Goal: Task Accomplishment & Management: Use online tool/utility

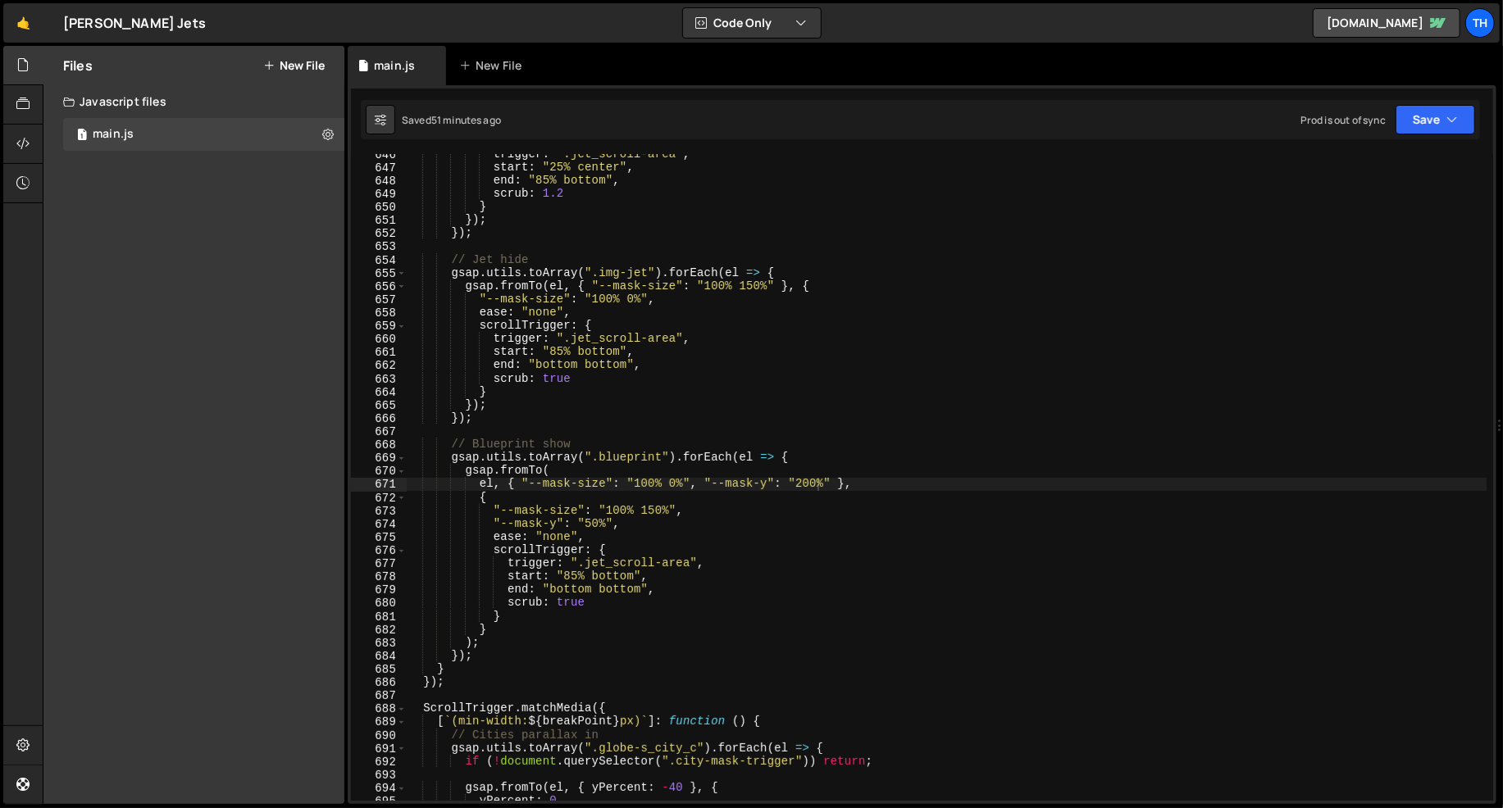
scroll to position [3360, 0]
click at [402, 703] on span at bounding box center [401, 709] width 9 height 13
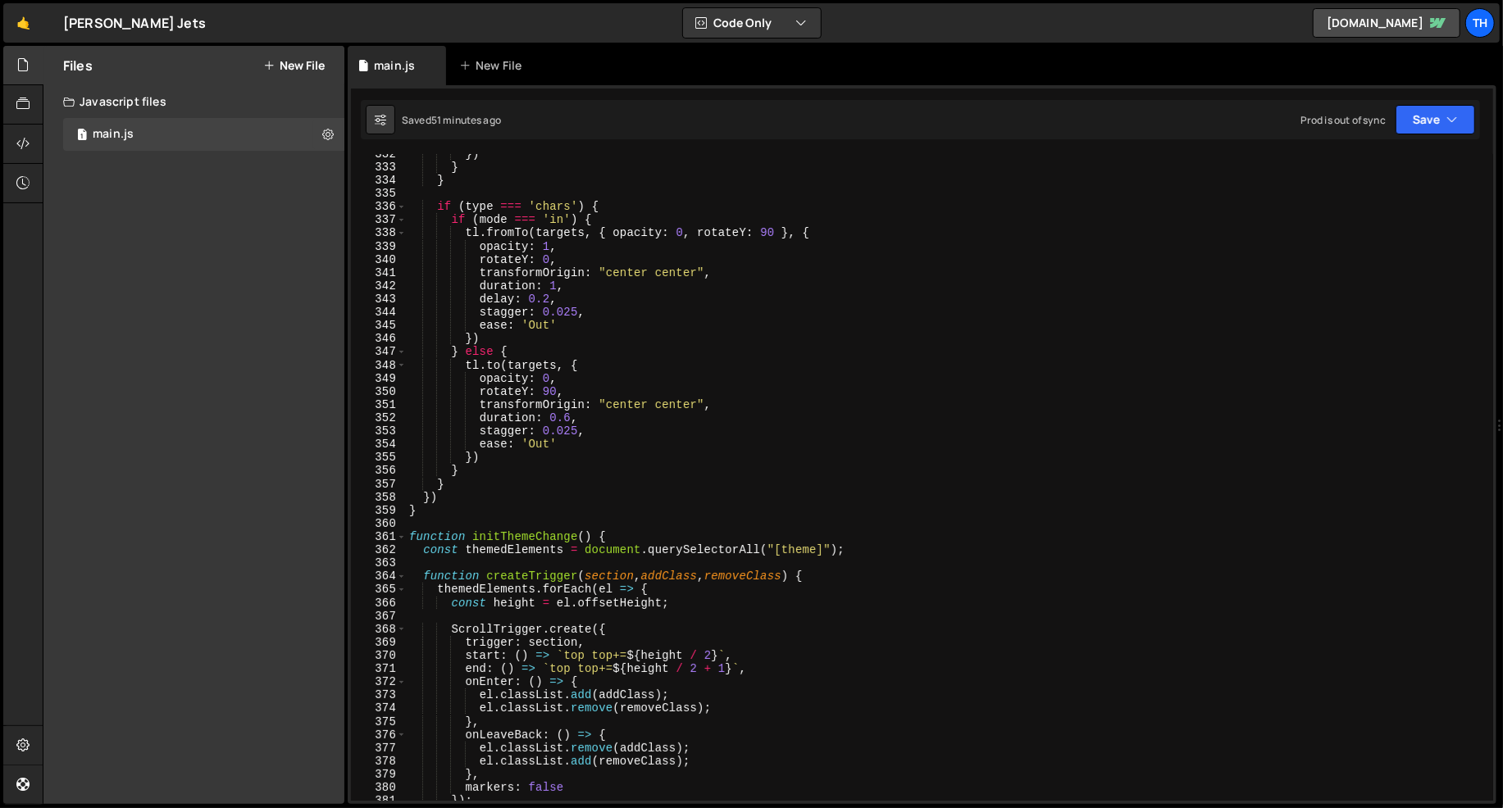
scroll to position [4212, 0]
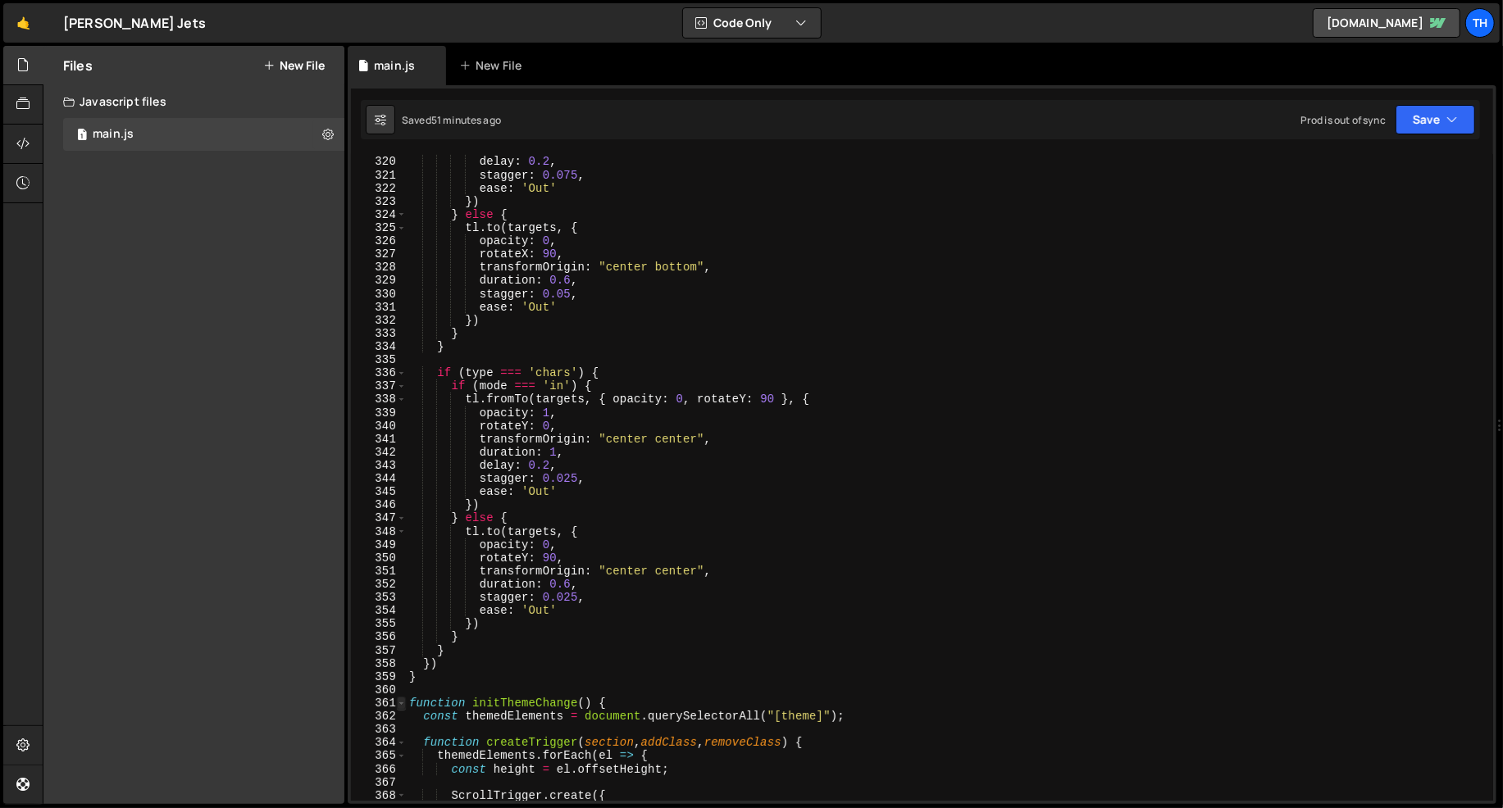
click at [404, 704] on span at bounding box center [401, 703] width 9 height 13
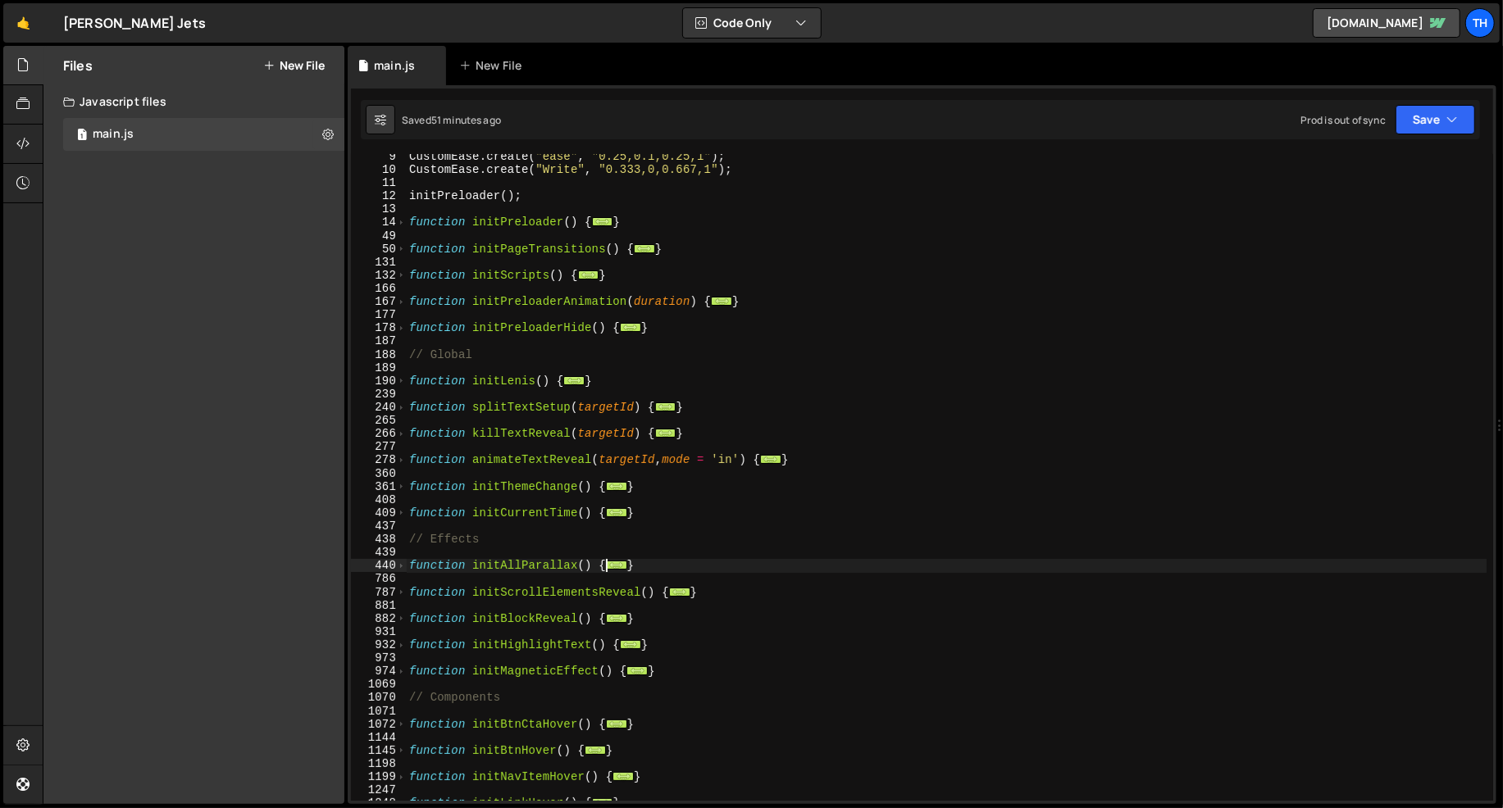
scroll to position [109, 0]
click at [401, 571] on span at bounding box center [401, 565] width 9 height 13
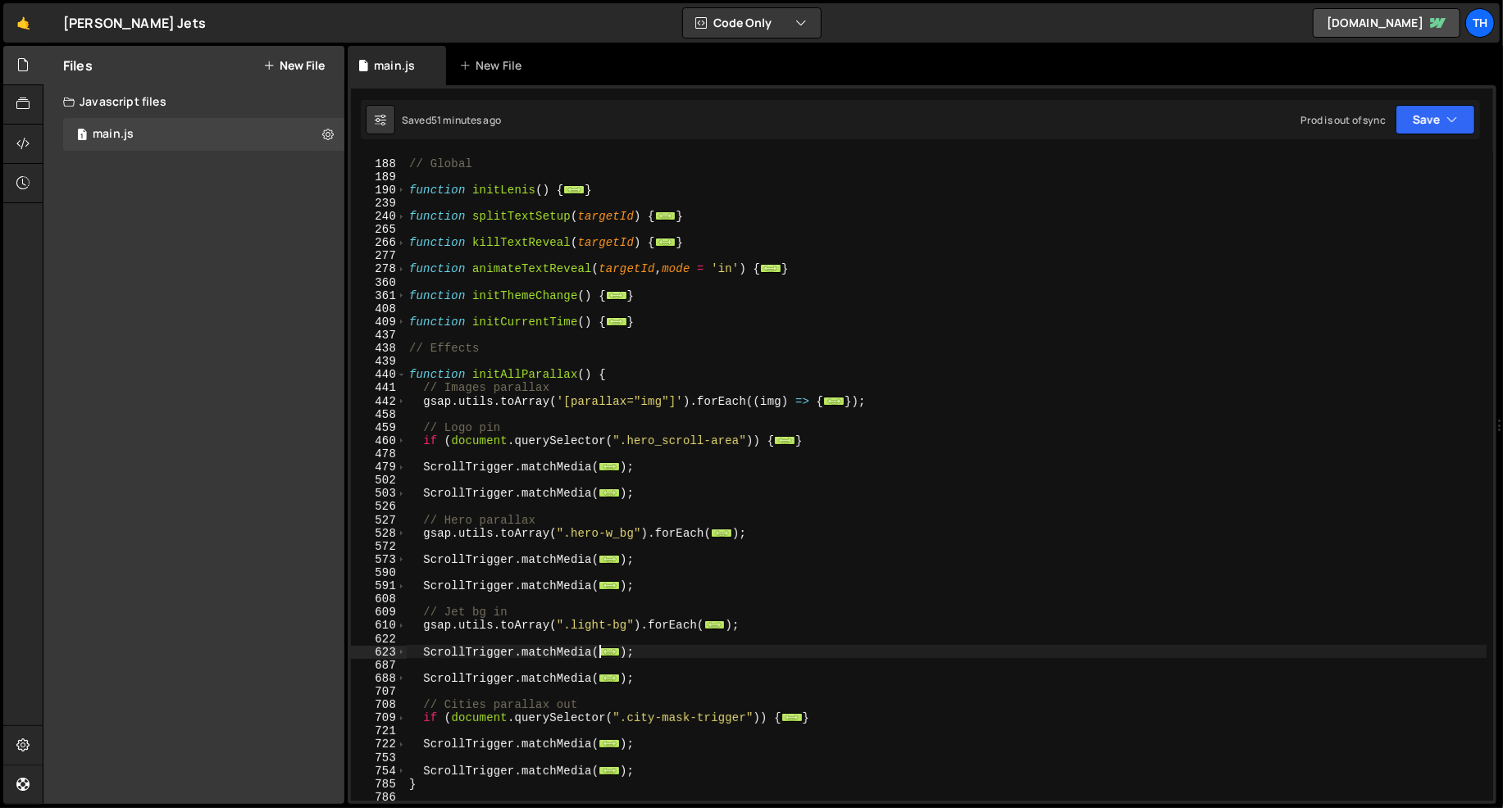
scroll to position [416, 0]
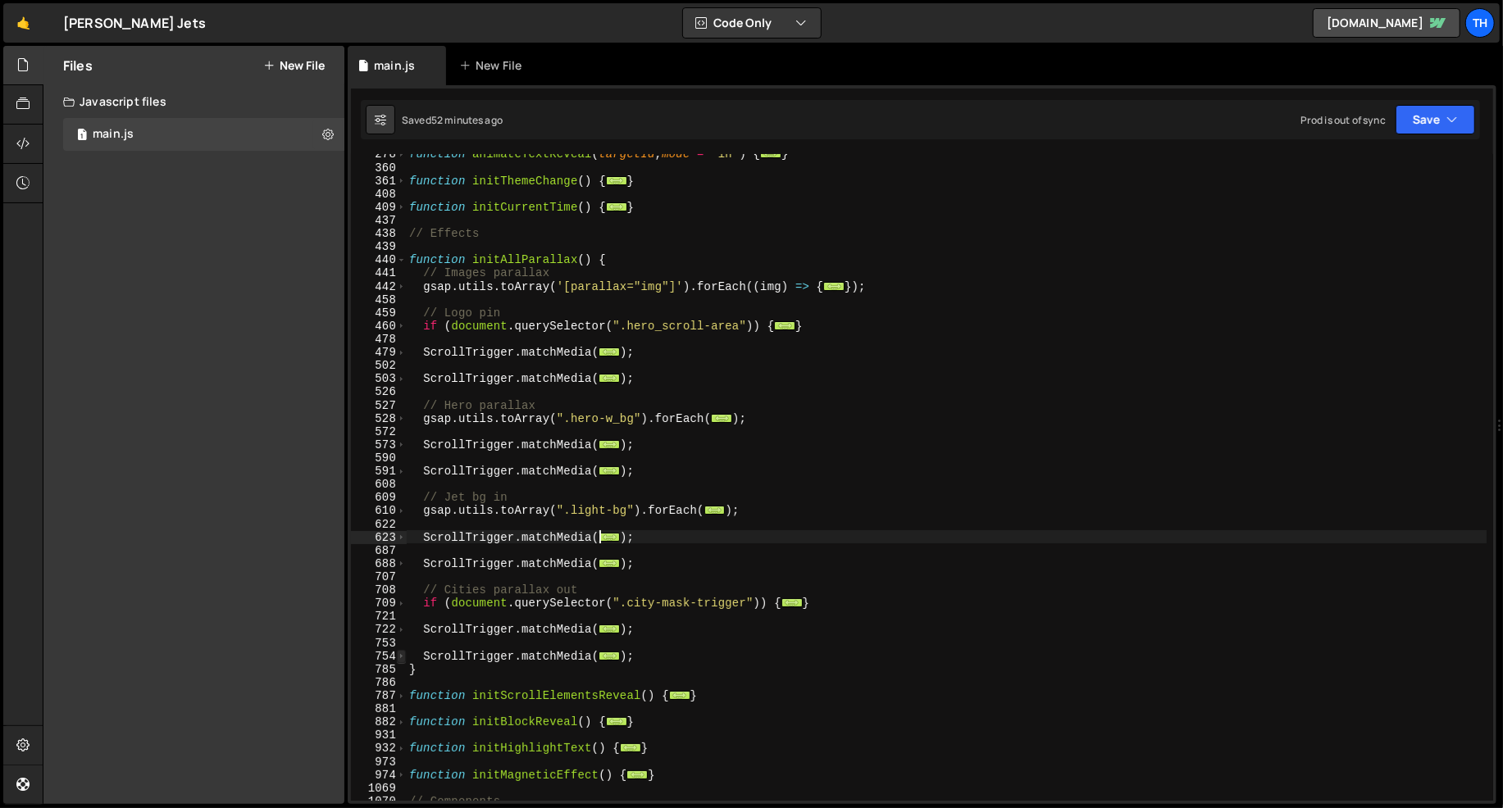
click at [399, 657] on span at bounding box center [401, 656] width 9 height 13
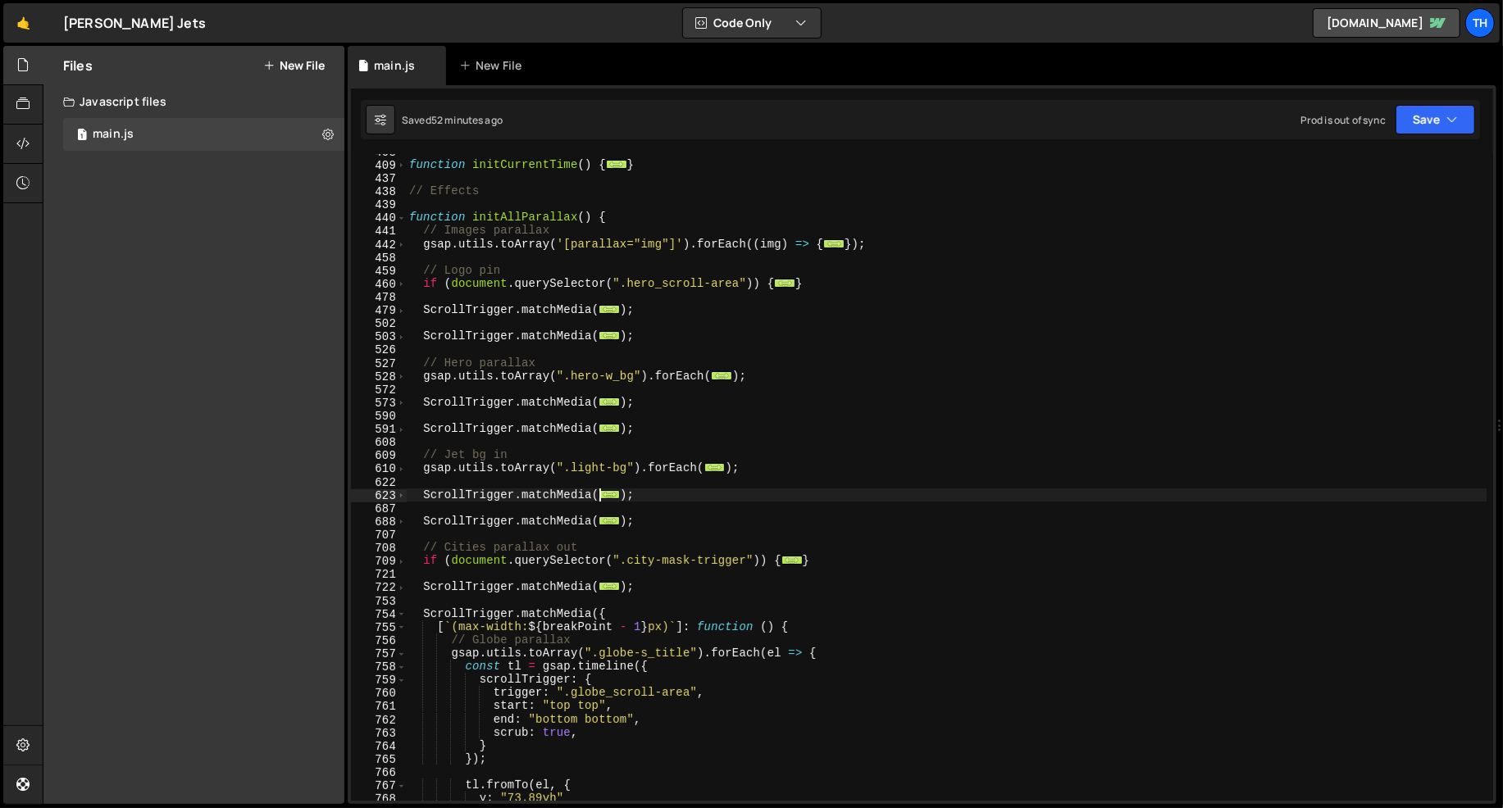
scroll to position [458, 0]
click at [403, 377] on span at bounding box center [401, 377] width 9 height 13
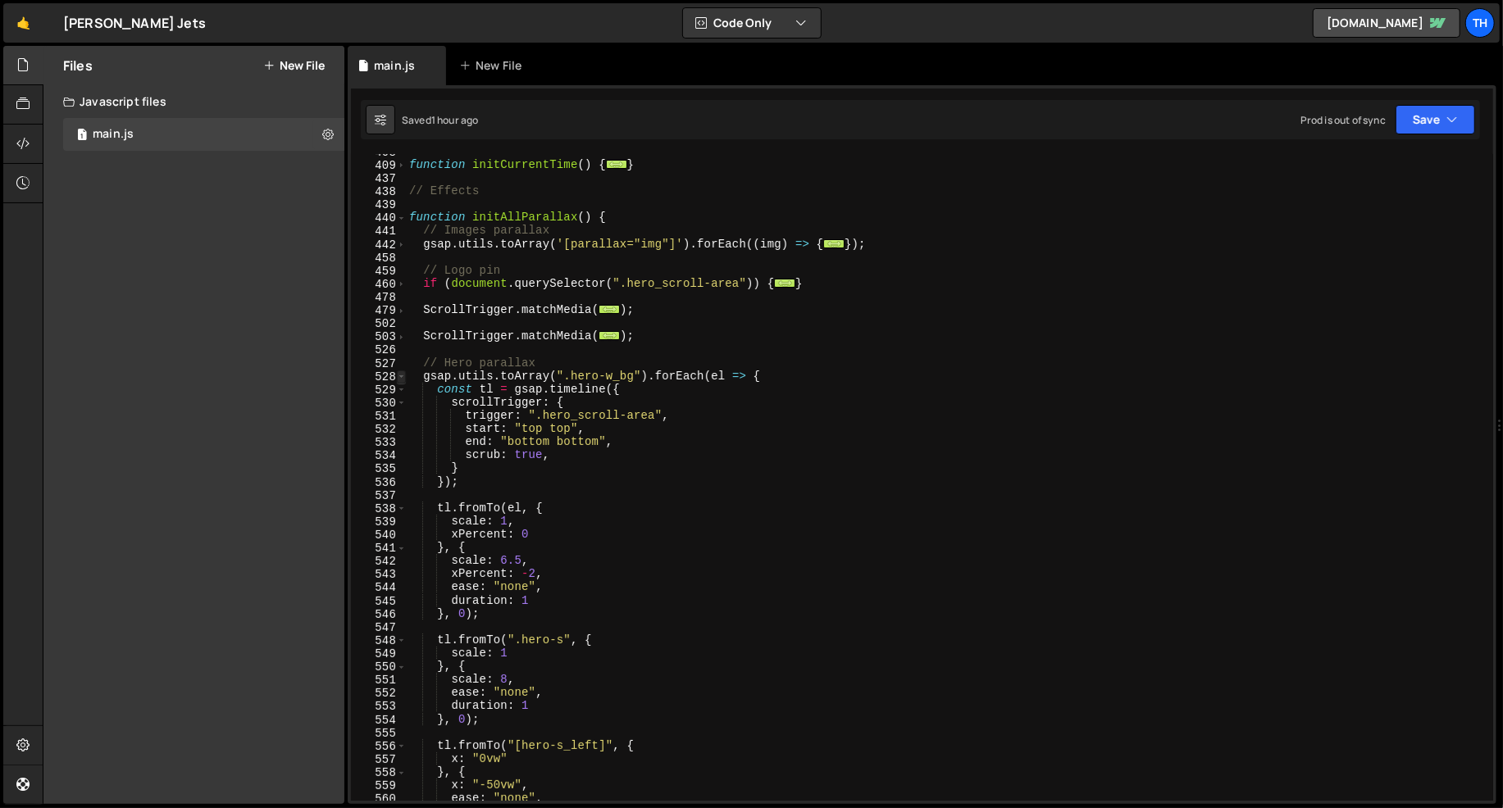
click at [403, 377] on span at bounding box center [401, 377] width 9 height 13
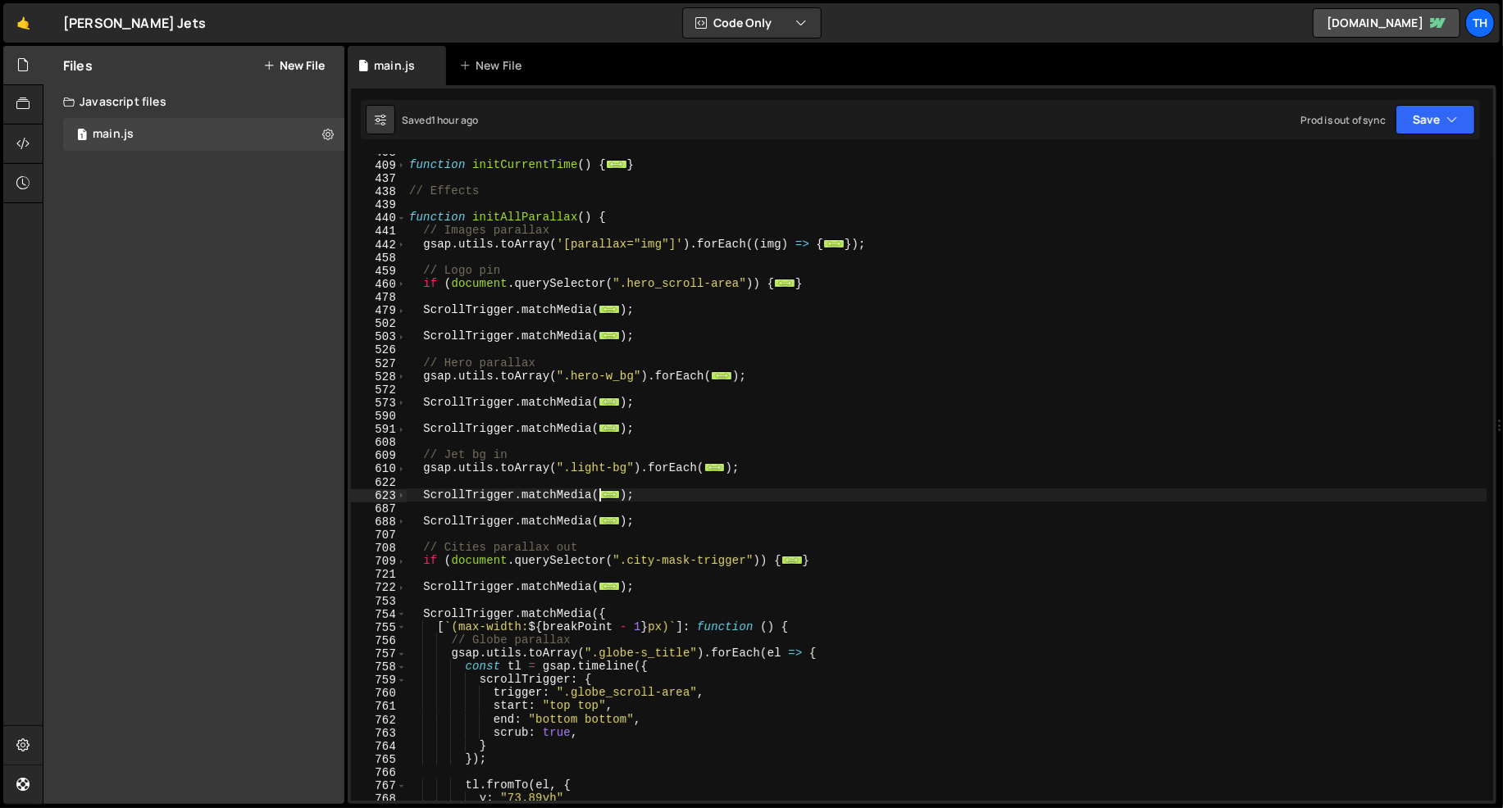
click at [401, 252] on div "458" at bounding box center [379, 258] width 56 height 13
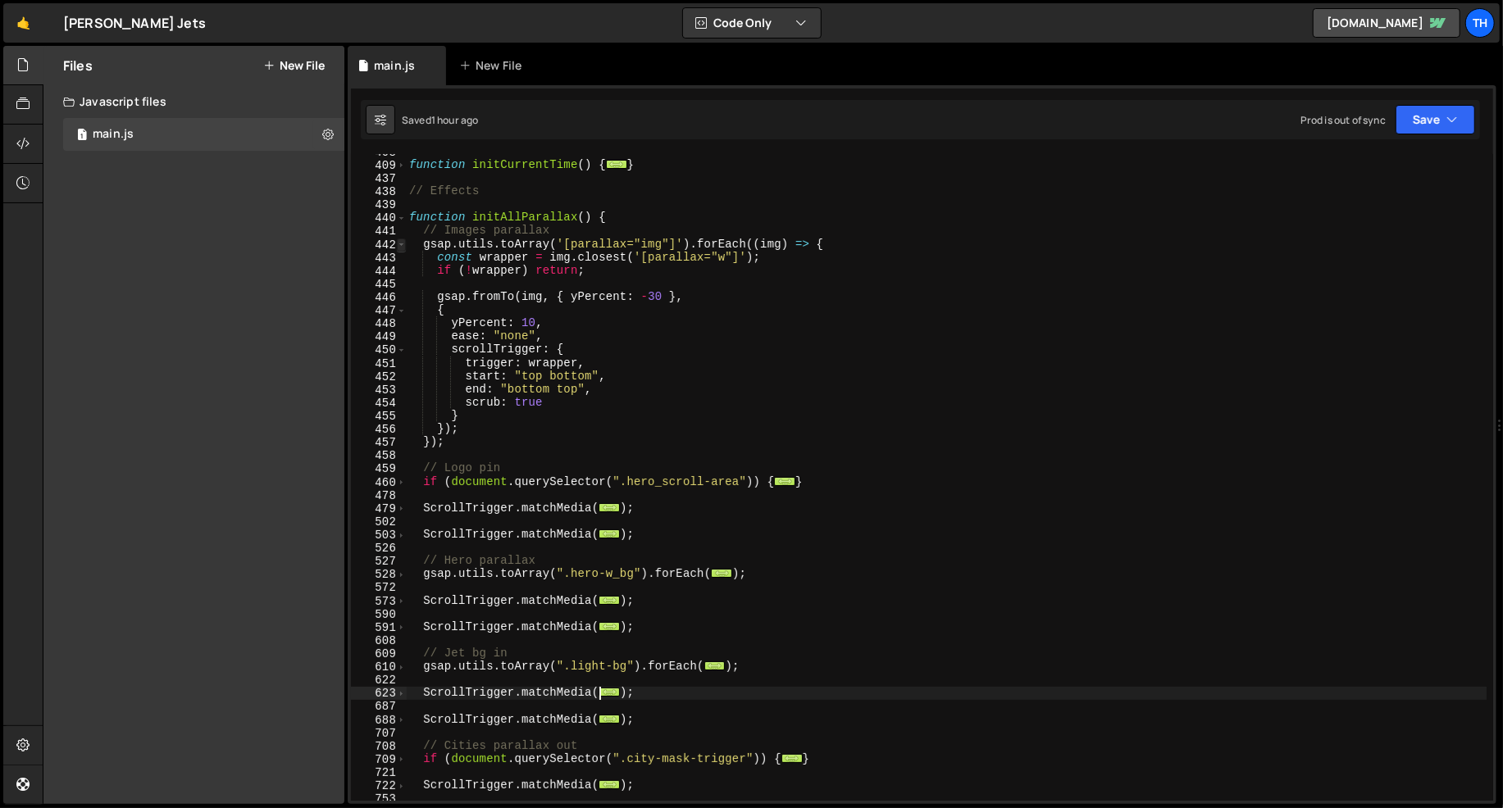
click at [404, 249] on span at bounding box center [401, 245] width 9 height 13
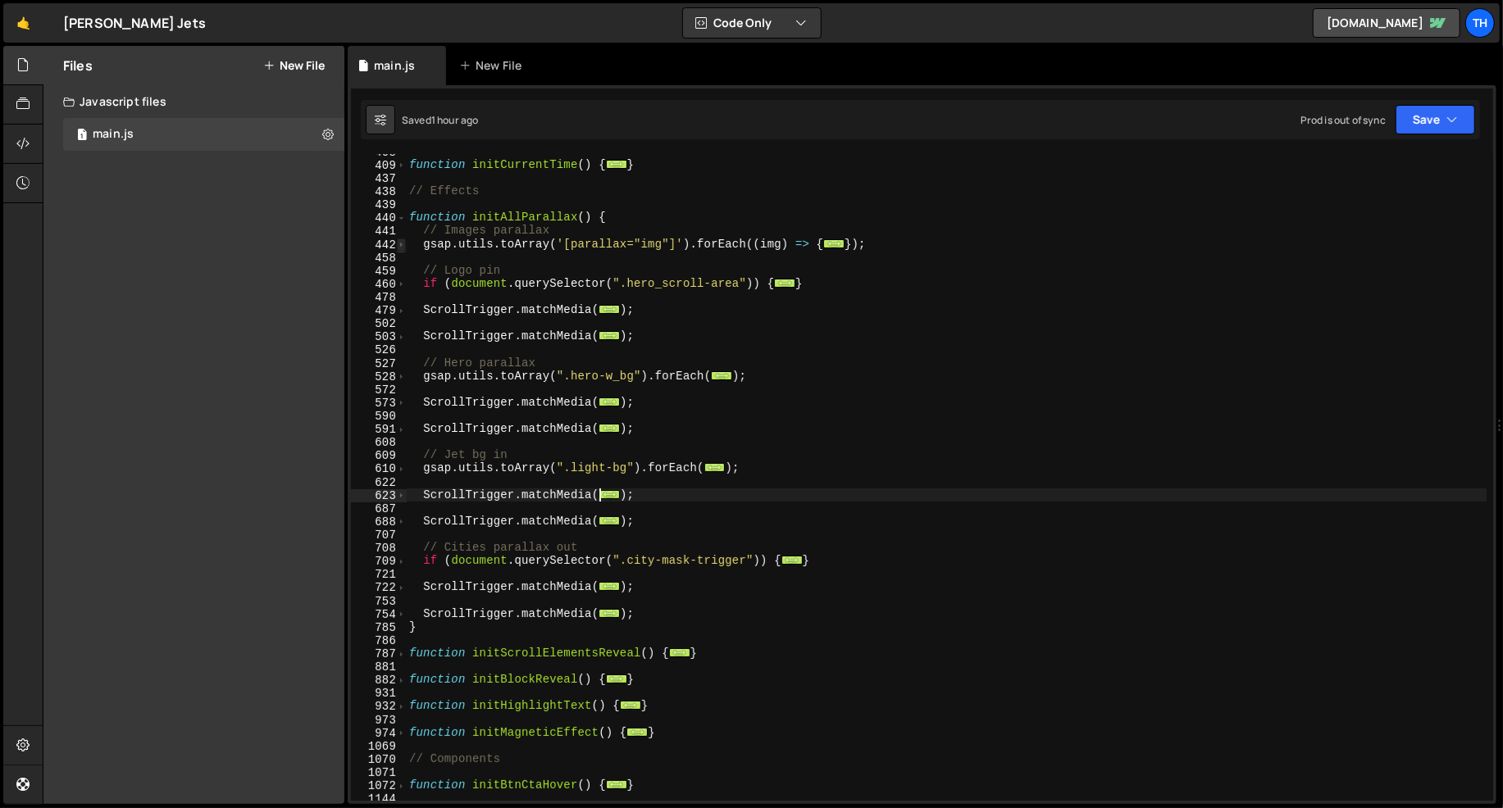
click at [403, 244] on span at bounding box center [401, 245] width 9 height 13
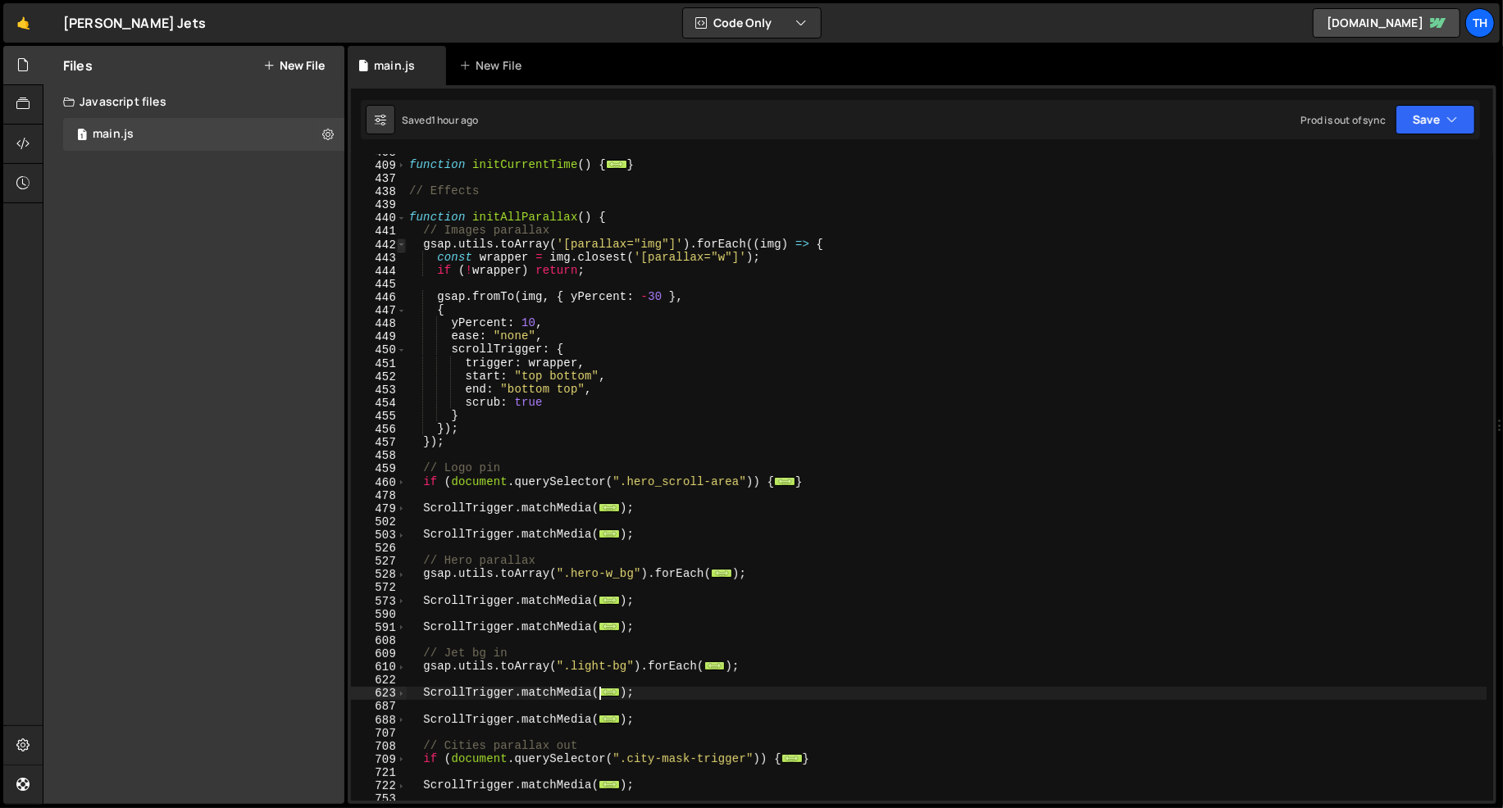
click at [403, 244] on span at bounding box center [401, 245] width 9 height 13
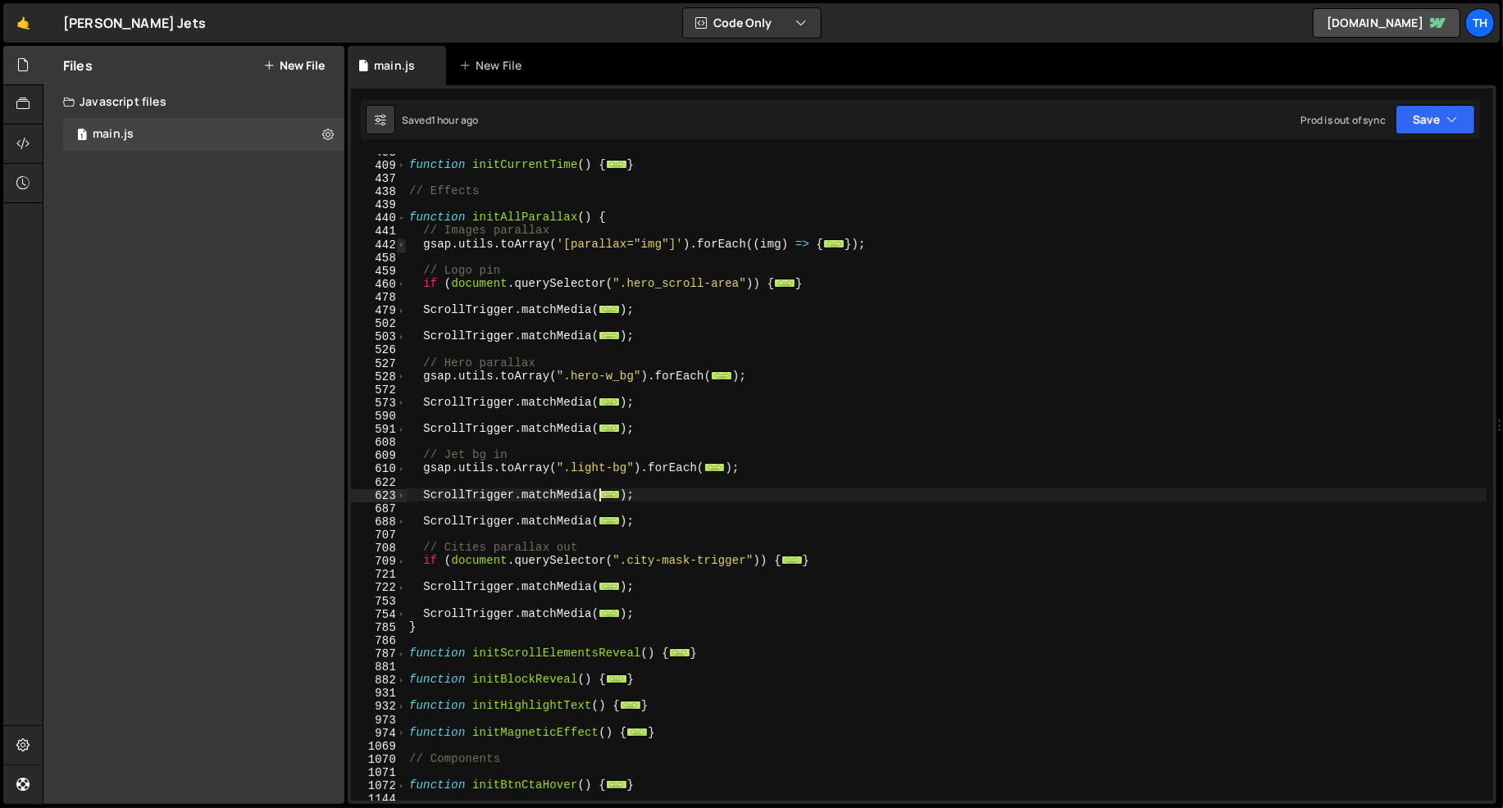
click at [403, 244] on span at bounding box center [401, 245] width 9 height 13
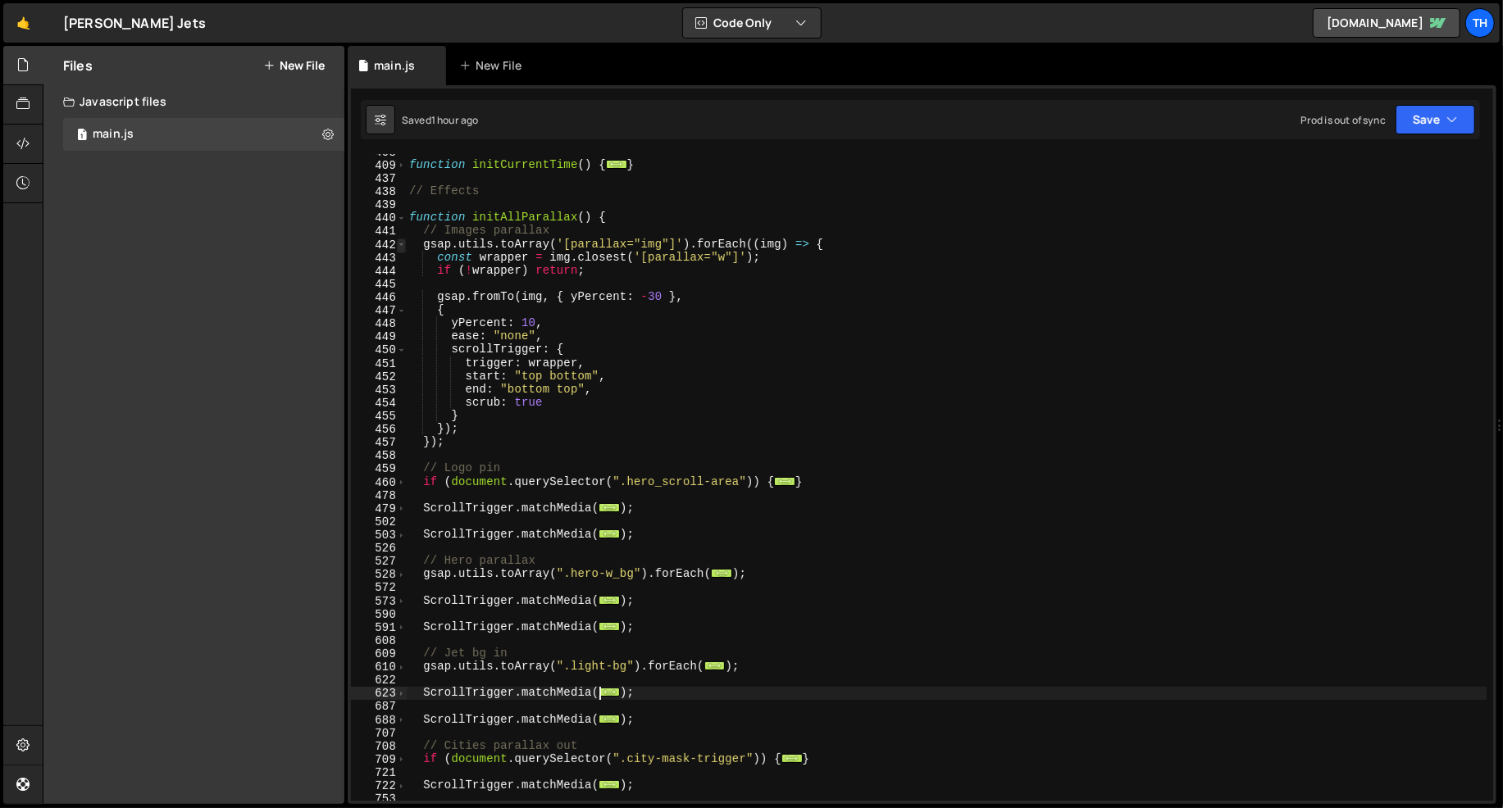
click at [403, 244] on span at bounding box center [401, 245] width 9 height 13
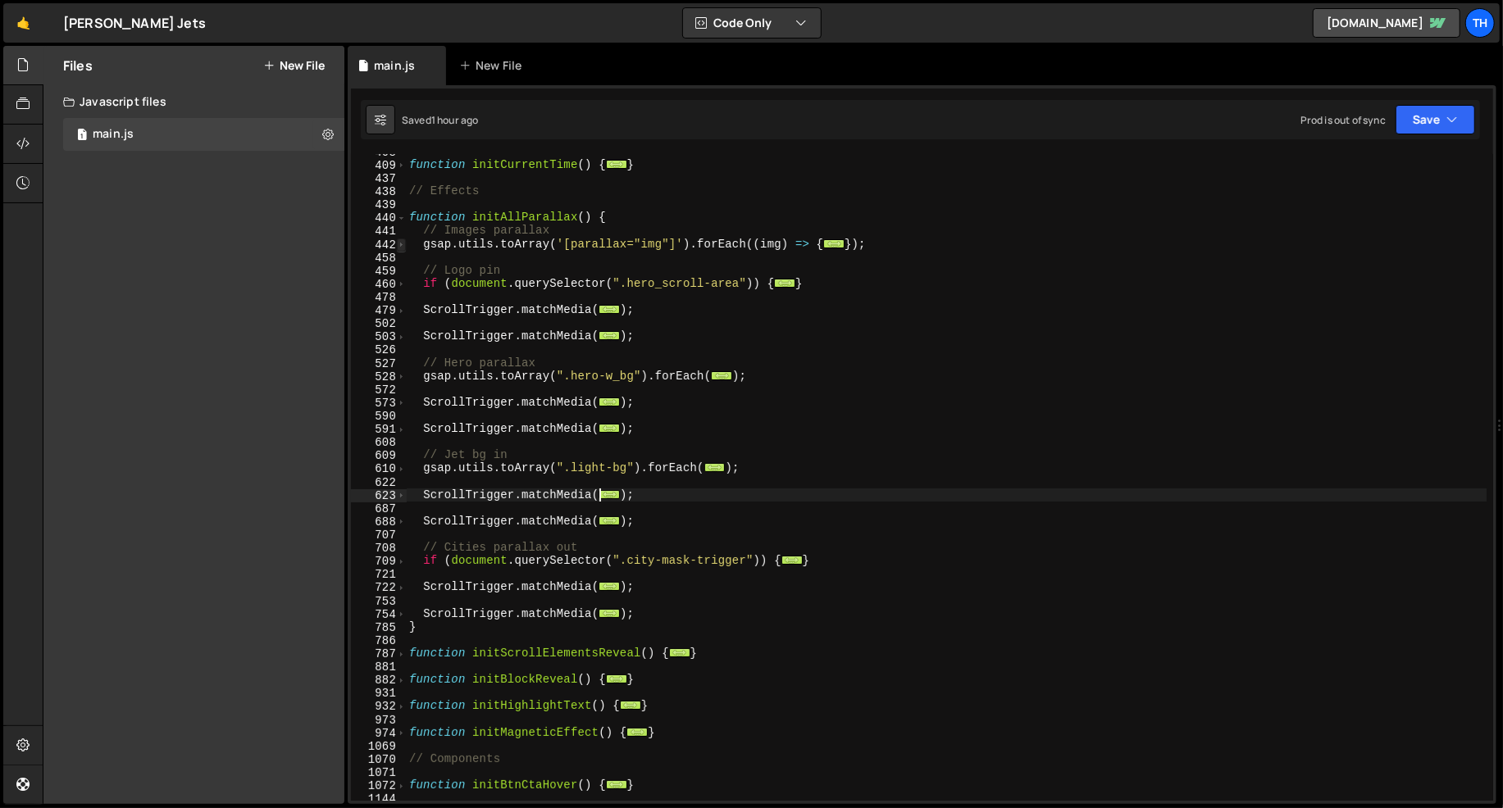
click at [403, 244] on span at bounding box center [401, 245] width 9 height 13
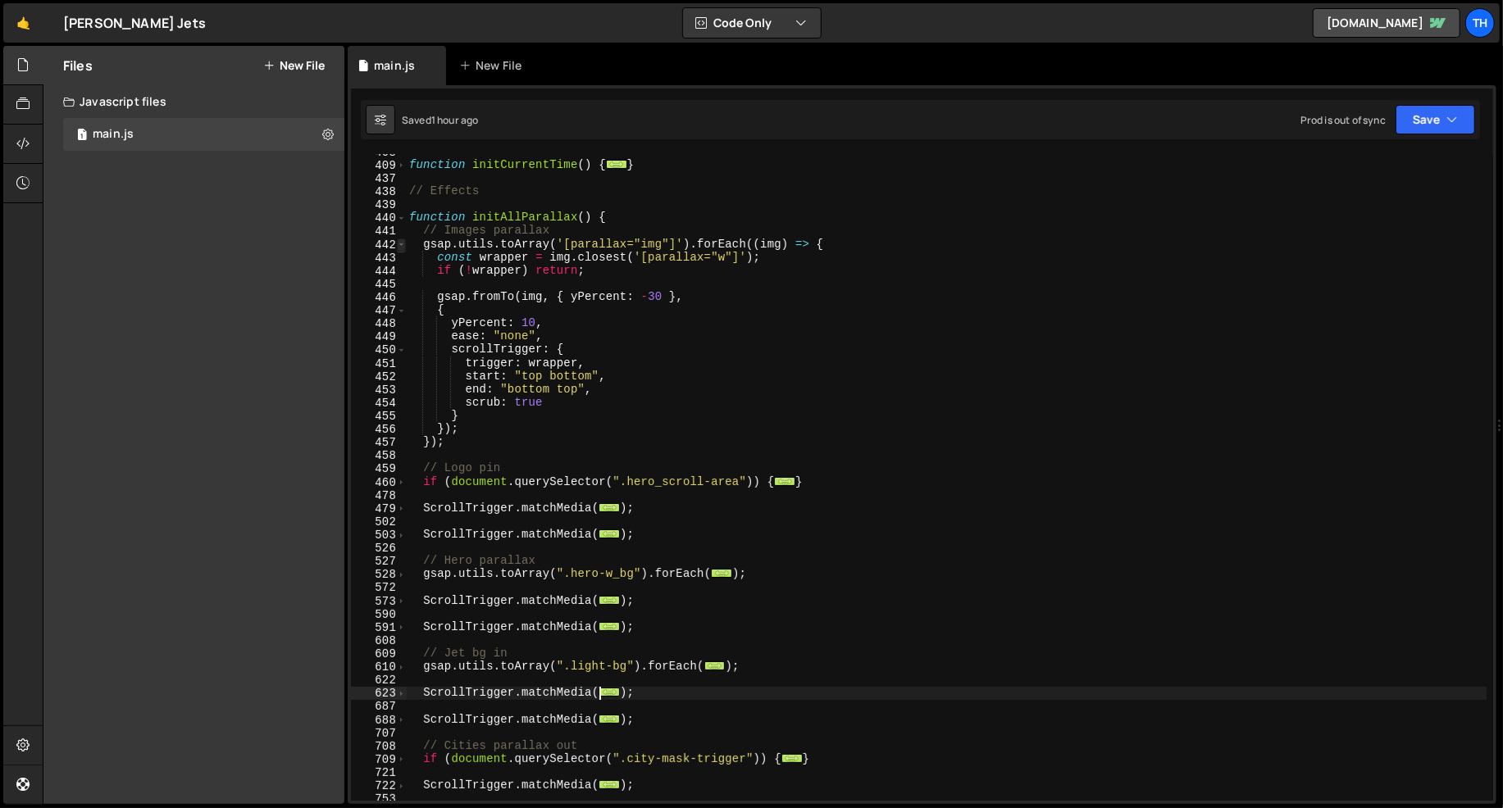
click at [403, 244] on span at bounding box center [401, 245] width 9 height 13
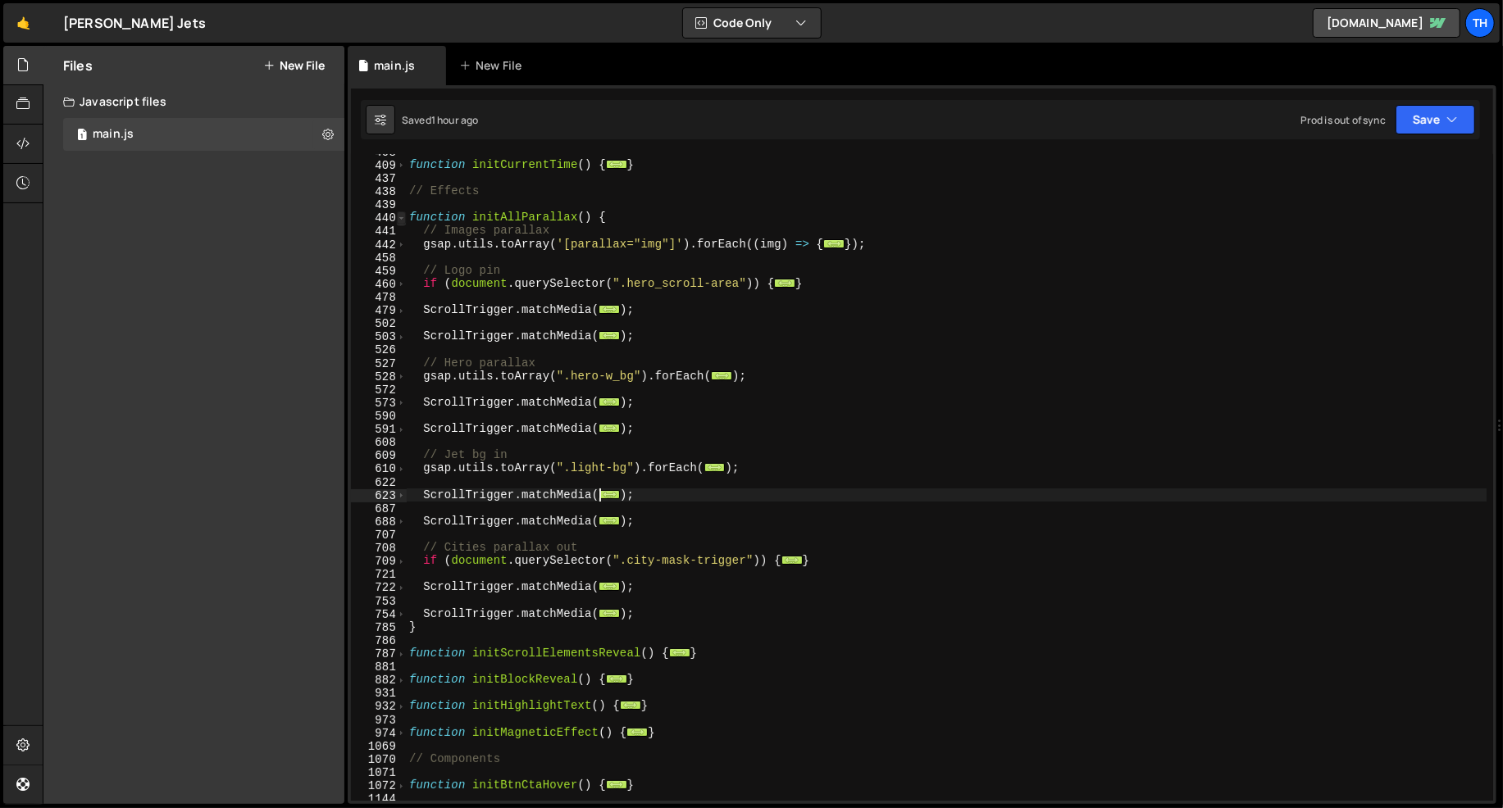
click at [400, 219] on span at bounding box center [401, 218] width 9 height 13
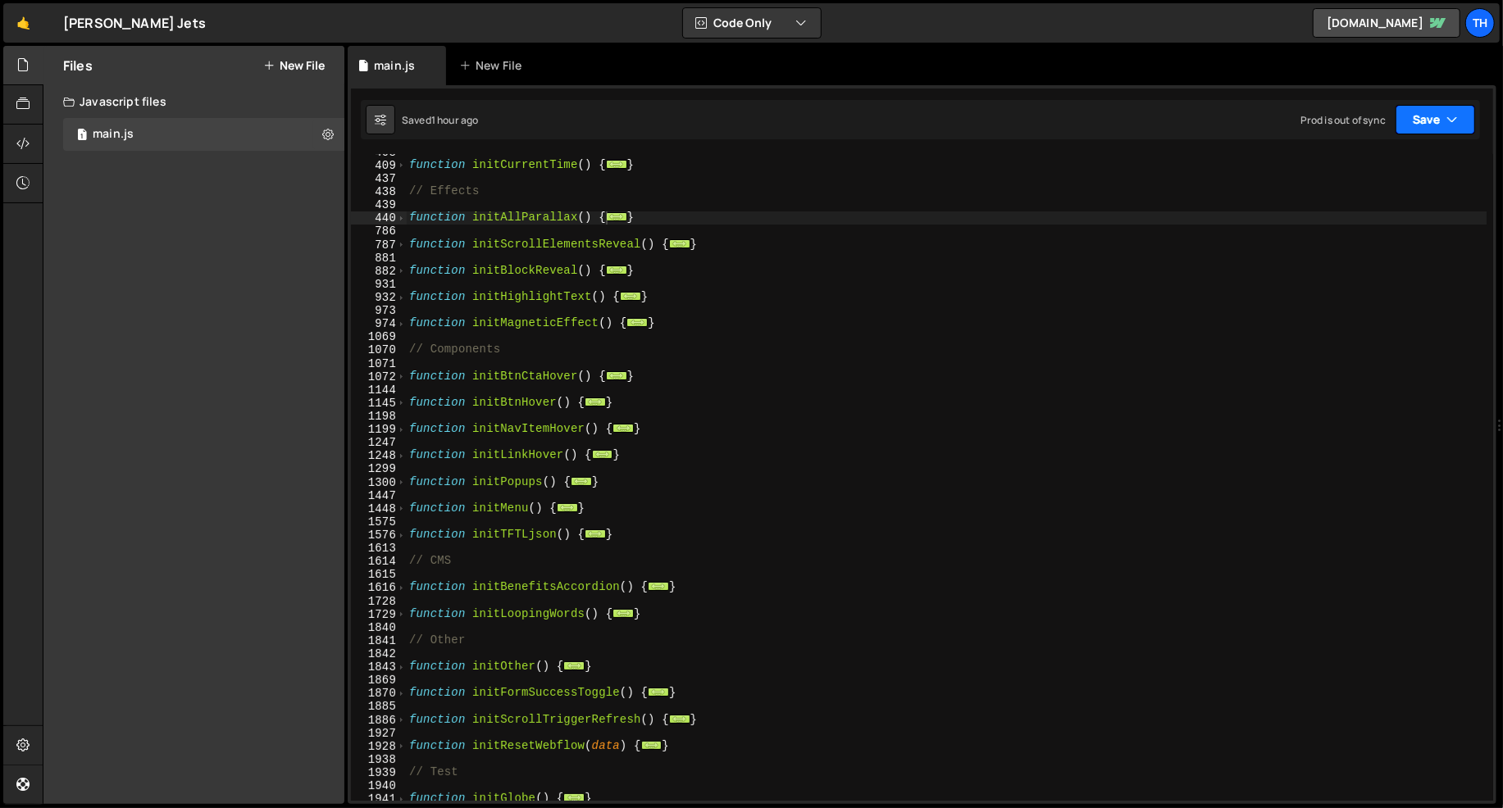
click at [1409, 130] on button "Save" at bounding box center [1436, 120] width 80 height 30
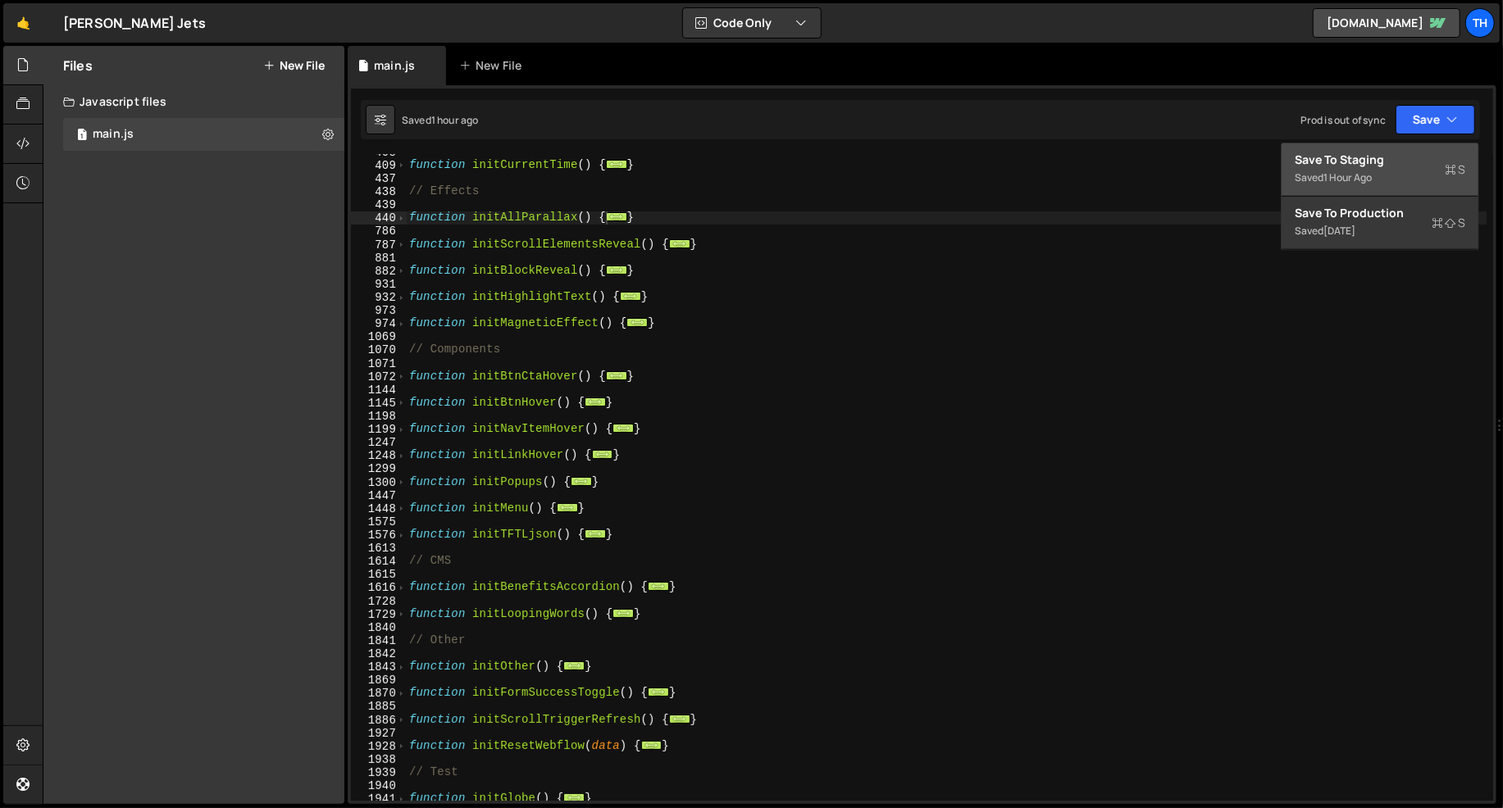
click at [1362, 162] on div "Save to Staging S" at bounding box center [1380, 160] width 171 height 16
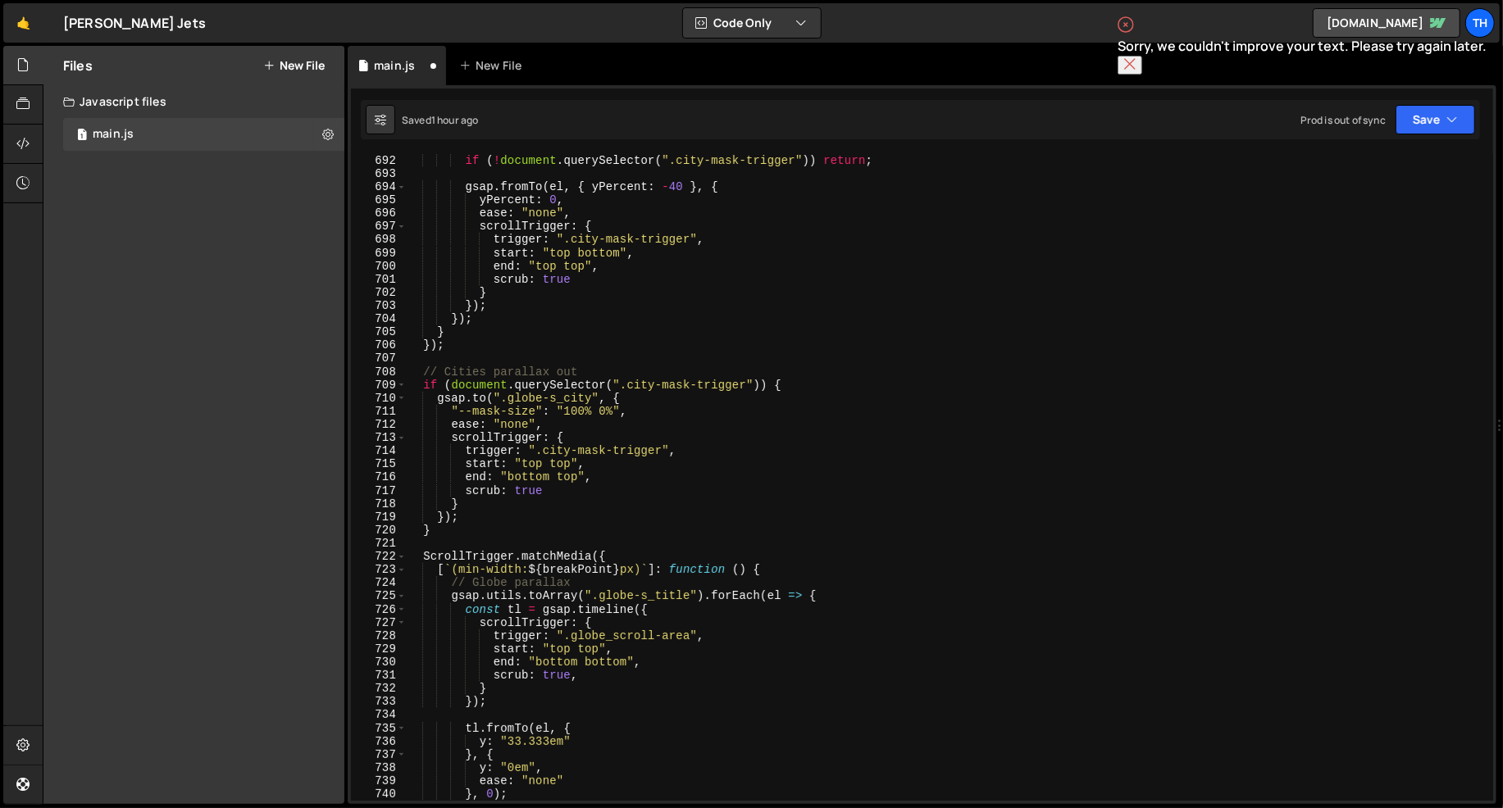
scroll to position [9134, 0]
